Goal: Check status: Check status

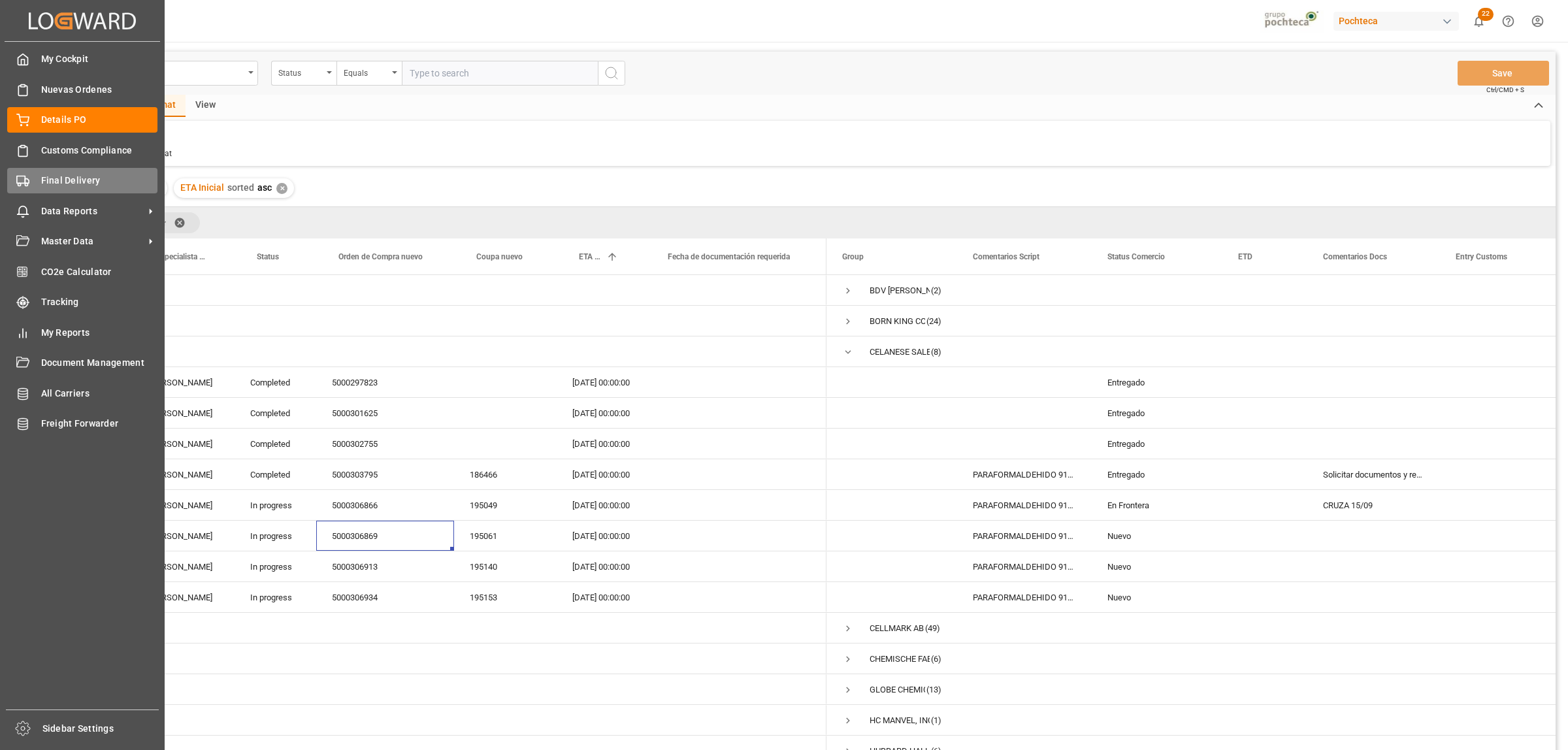
click at [30, 180] on div "Final Delivery Final Delivery" at bounding box center [82, 181] width 150 height 26
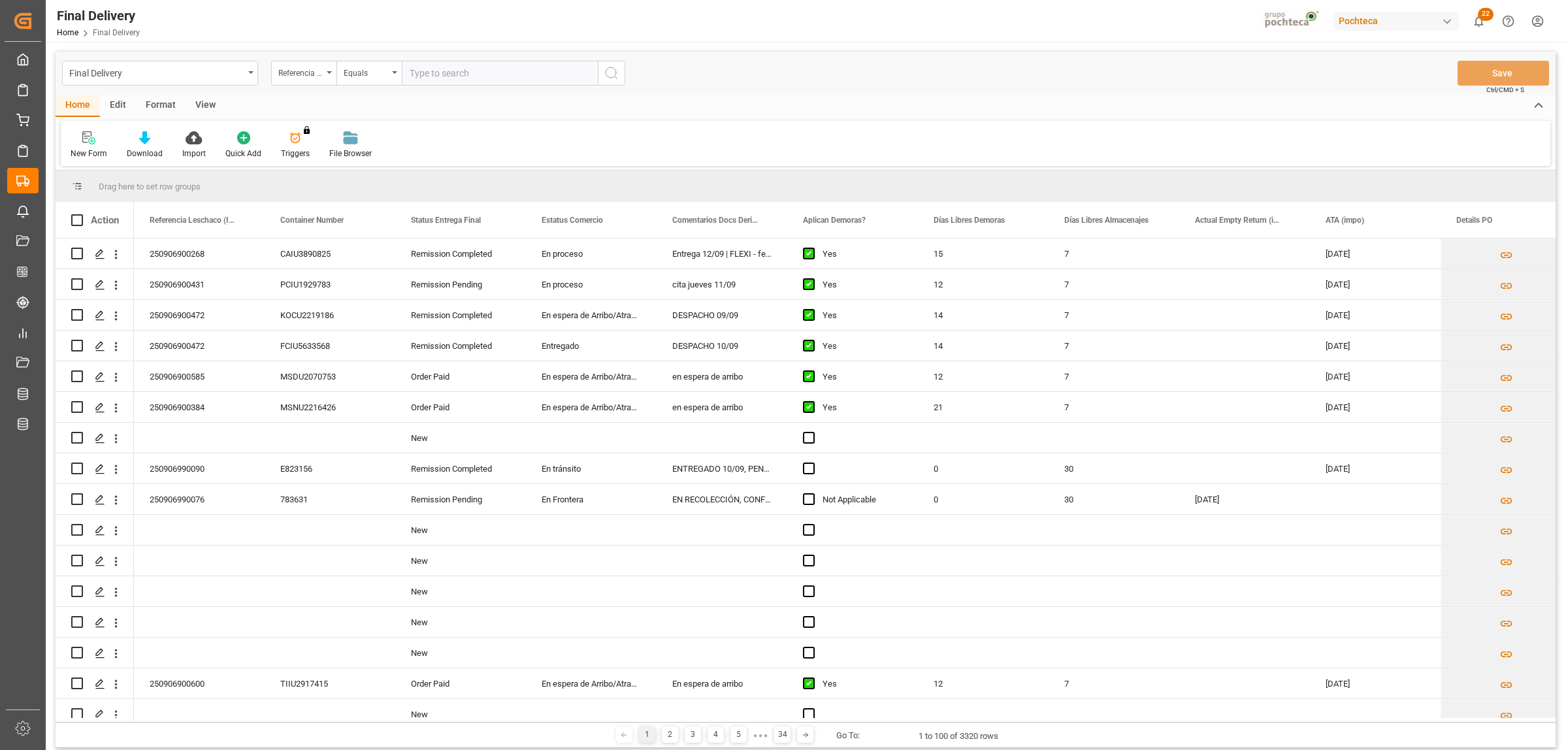
click at [171, 106] on div "Format" at bounding box center [160, 106] width 49 height 22
click at [93, 139] on icon at bounding box center [89, 138] width 12 height 13
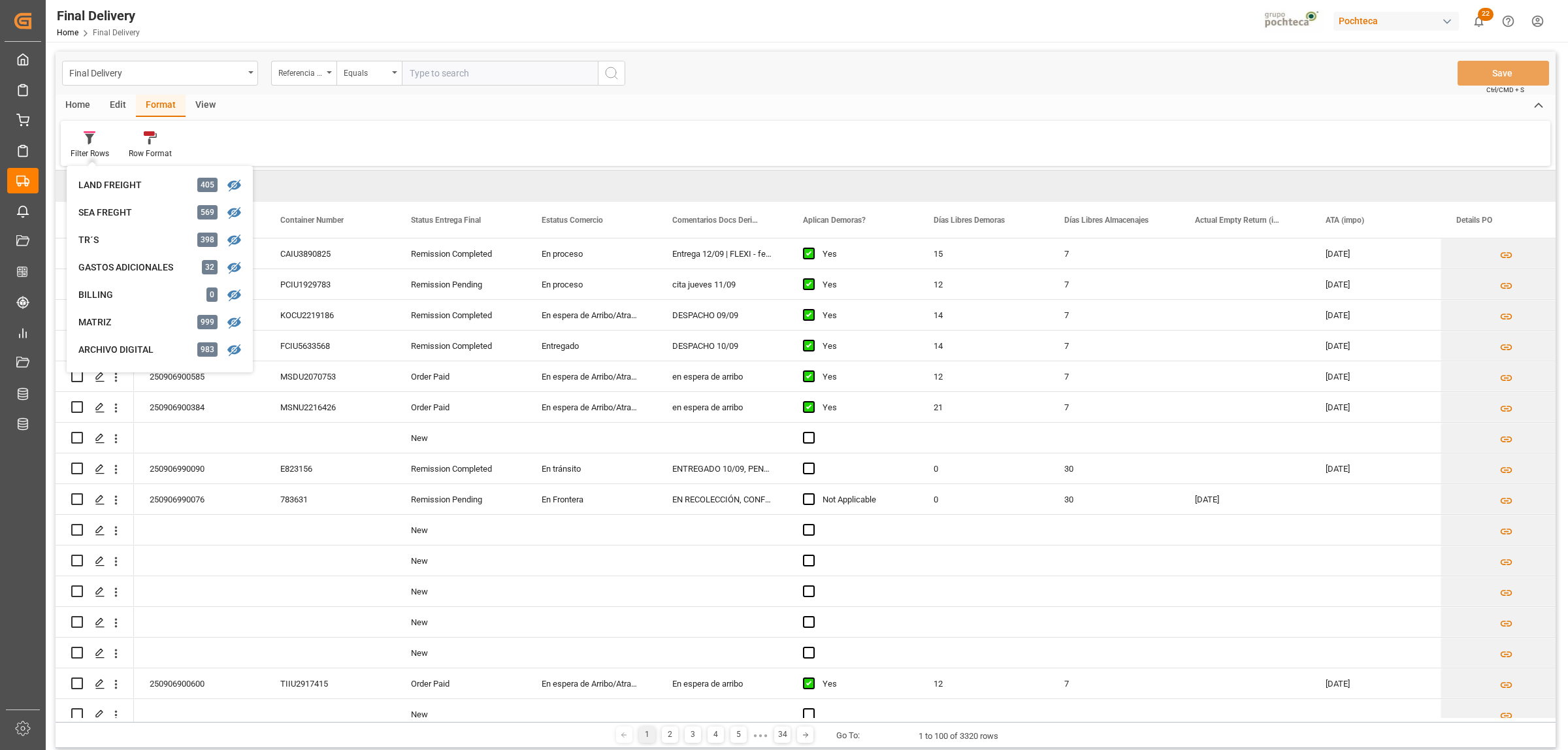
click at [198, 111] on div "View" at bounding box center [205, 106] width 40 height 22
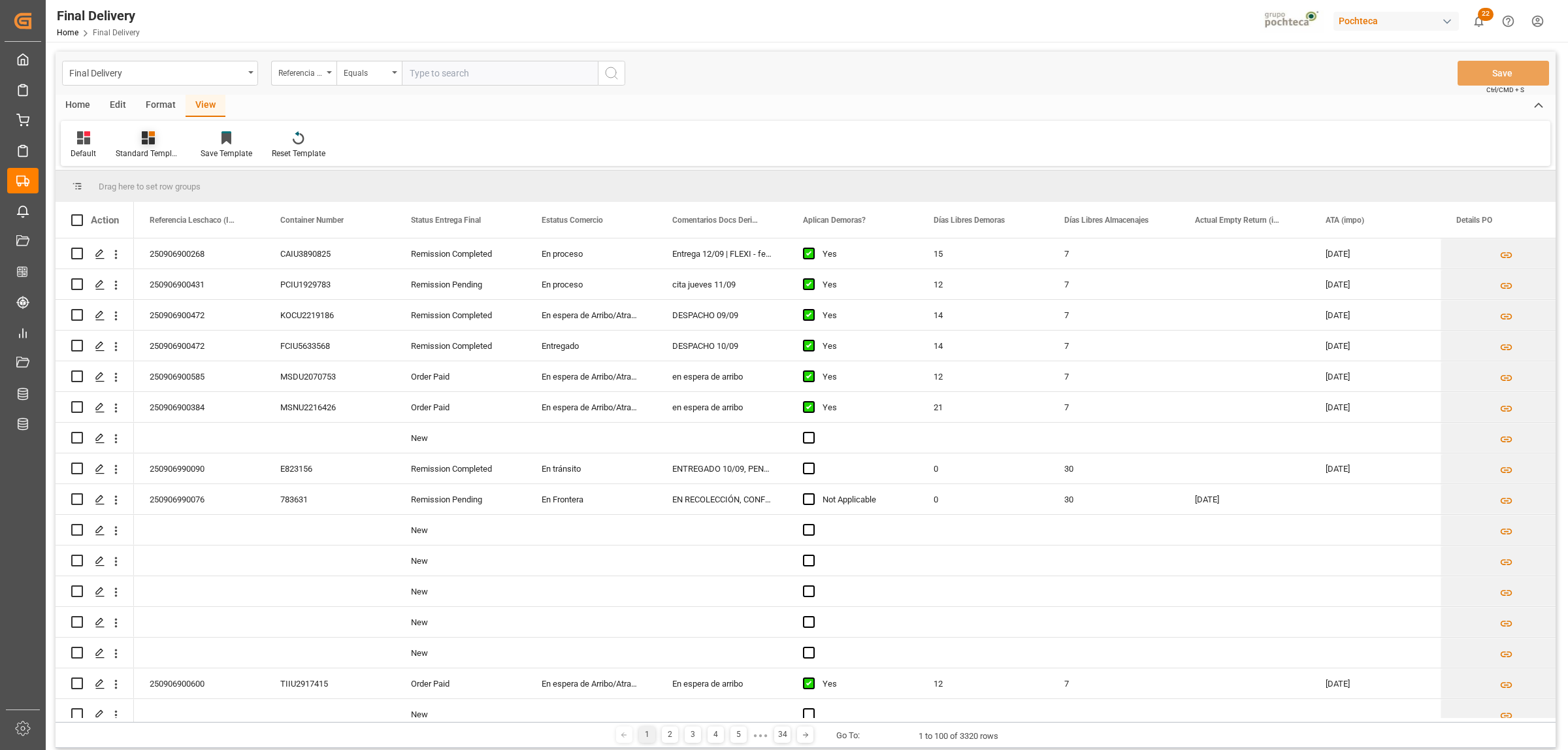
click at [142, 140] on icon at bounding box center [147, 138] width 13 height 13
click at [176, 183] on div "Notificación de Entregas" at bounding box center [182, 184] width 114 height 14
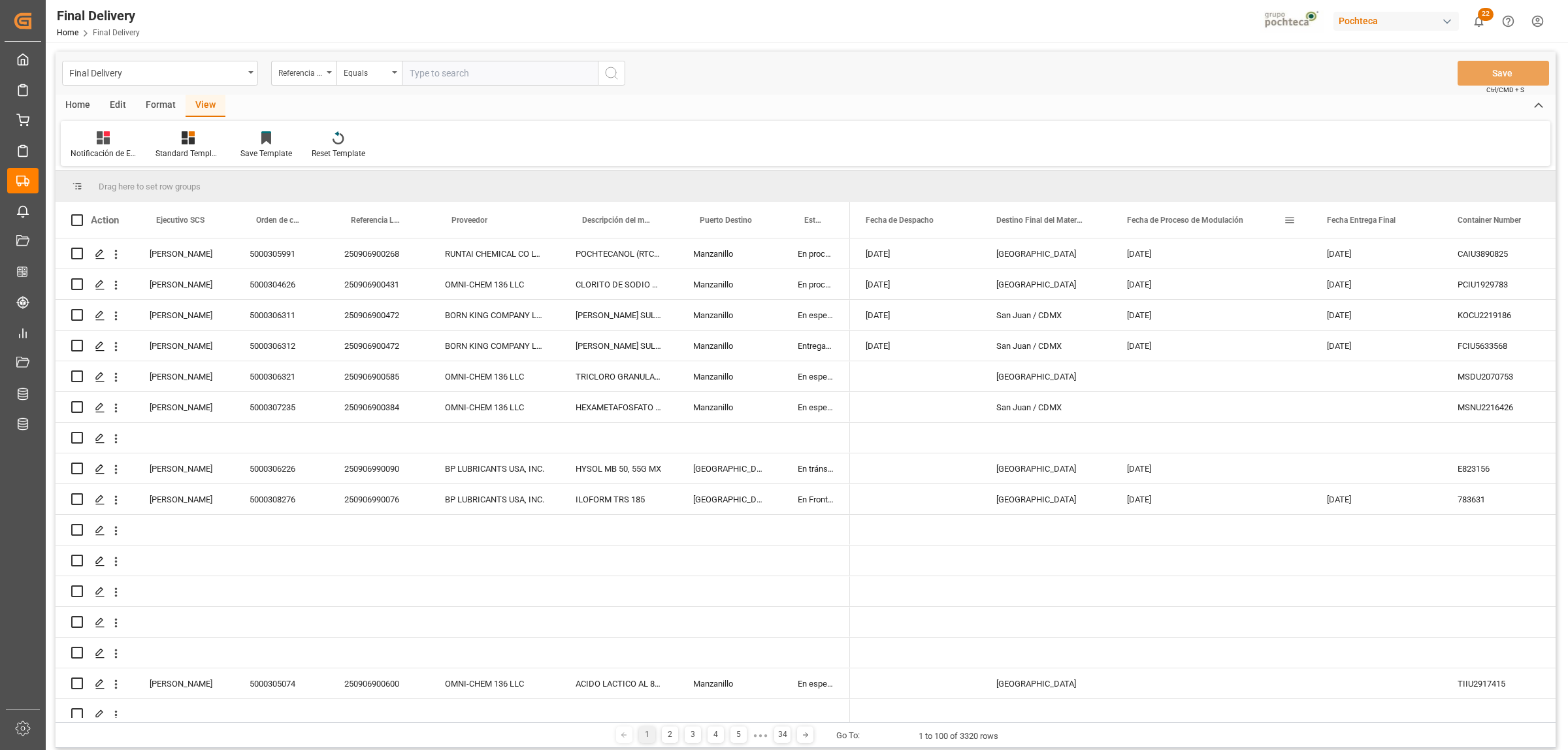
click at [1294, 216] on span at bounding box center [1290, 220] width 12 height 12
click at [1392, 220] on span "filter" at bounding box center [1390, 222] width 12 height 12
click at [1410, 284] on input "date" at bounding box center [1349, 290] width 128 height 26
type input "[DATE]"
click at [1372, 333] on button "Apply" at bounding box center [1366, 330] width 24 height 13
